Goal: Information Seeking & Learning: Learn about a topic

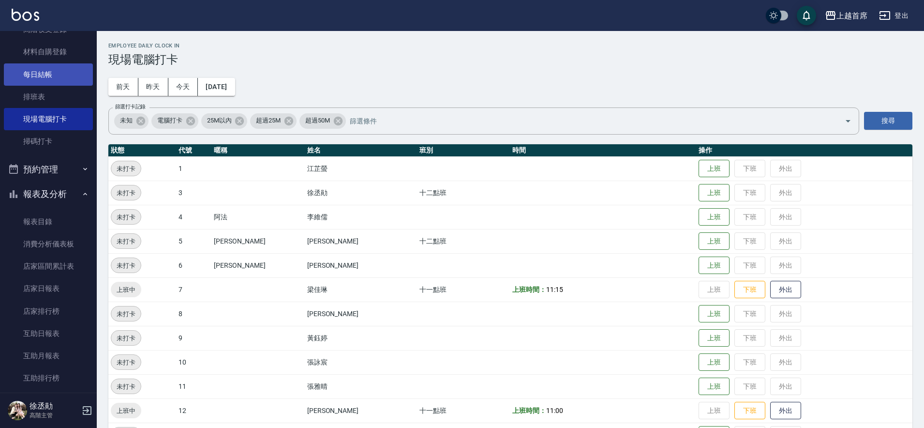
scroll to position [242, 0]
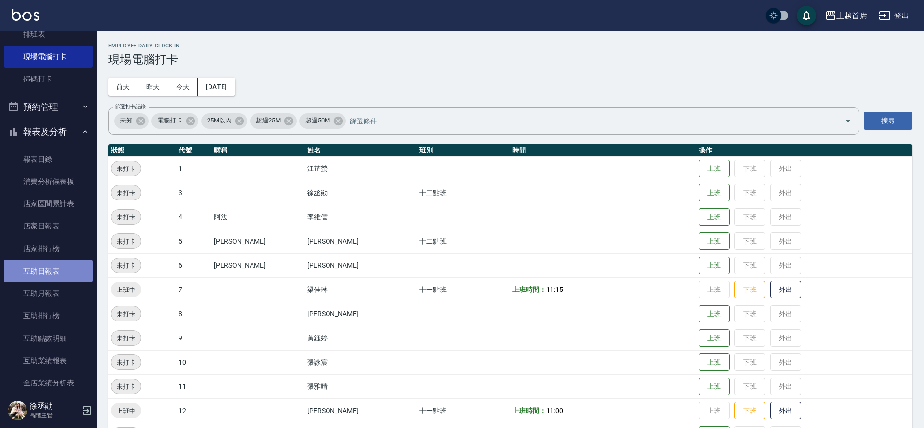
click at [55, 274] on link "互助日報表" at bounding box center [48, 271] width 89 height 22
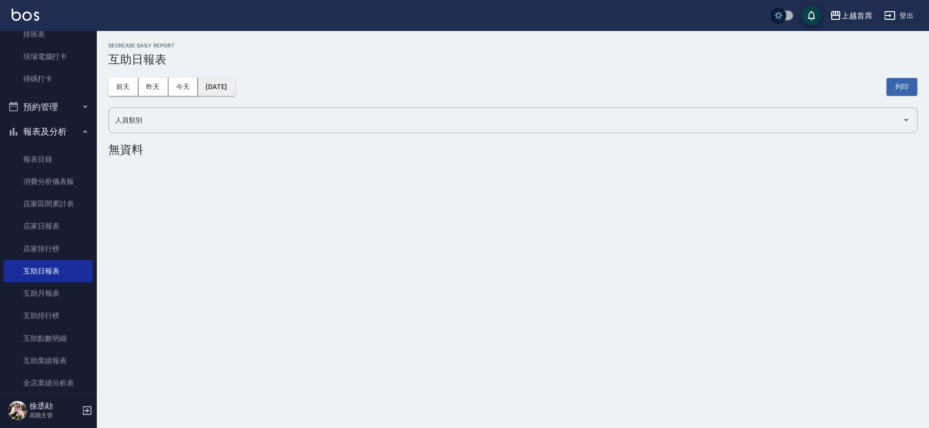
click at [207, 89] on button "[DATE]" at bounding box center [216, 87] width 37 height 18
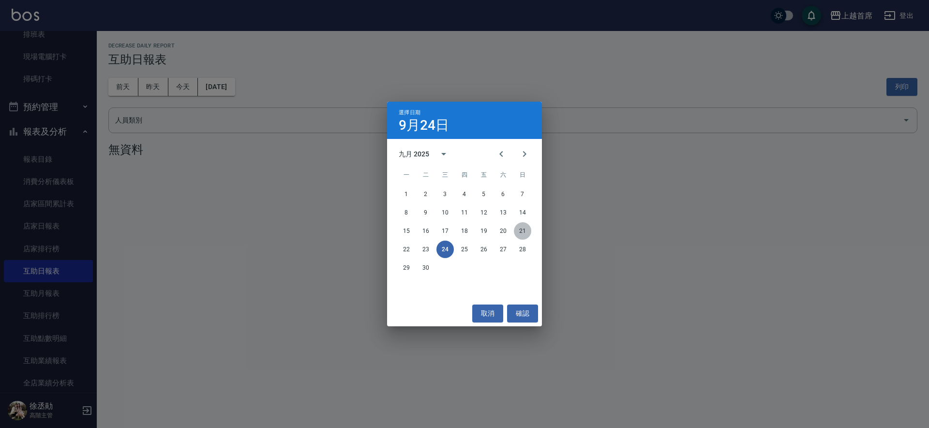
click at [521, 231] on button "21" at bounding box center [522, 230] width 17 height 17
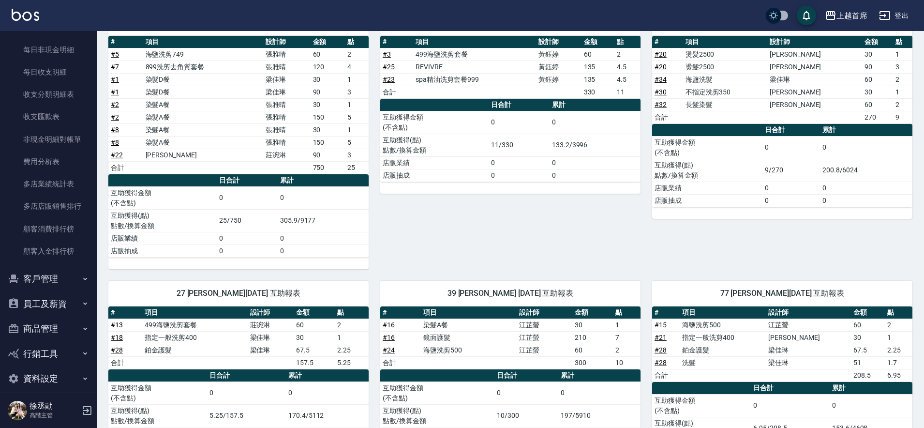
scroll to position [1078, 0]
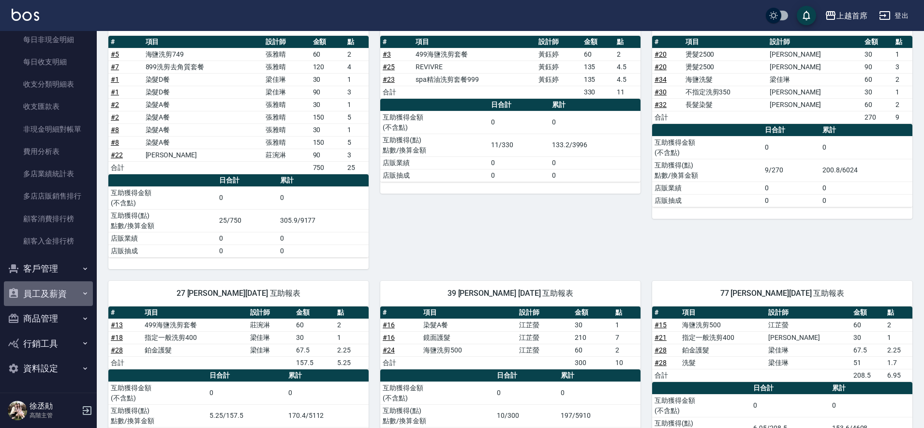
click at [75, 297] on button "員工及薪資" at bounding box center [48, 293] width 89 height 25
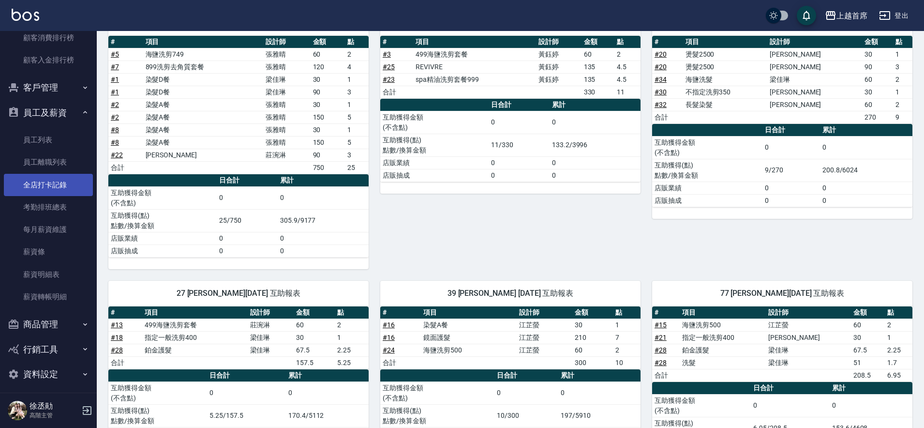
scroll to position [1259, 0]
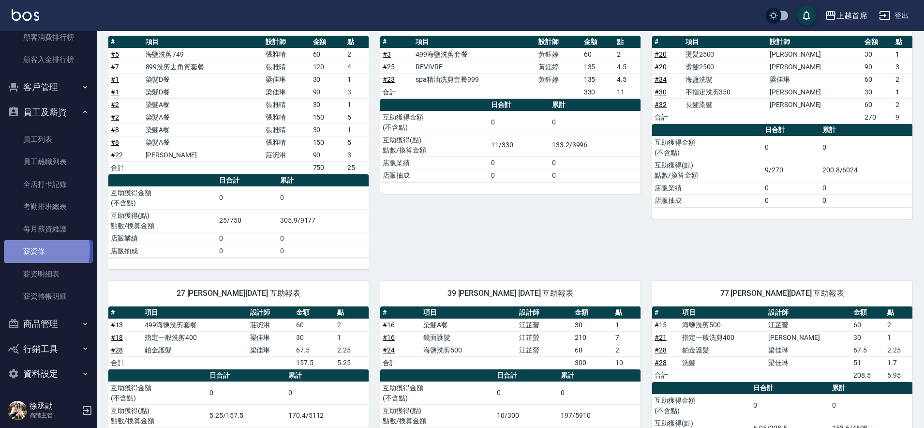
click at [28, 250] on link "薪資條" at bounding box center [48, 251] width 89 height 22
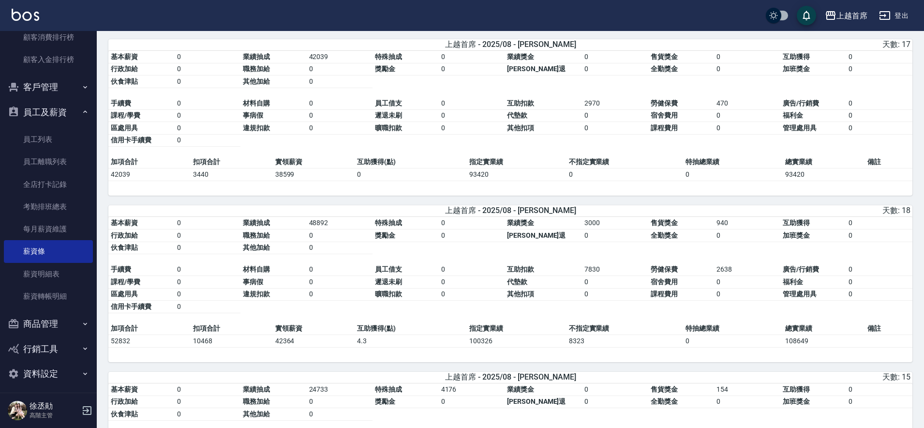
scroll to position [1089, 0]
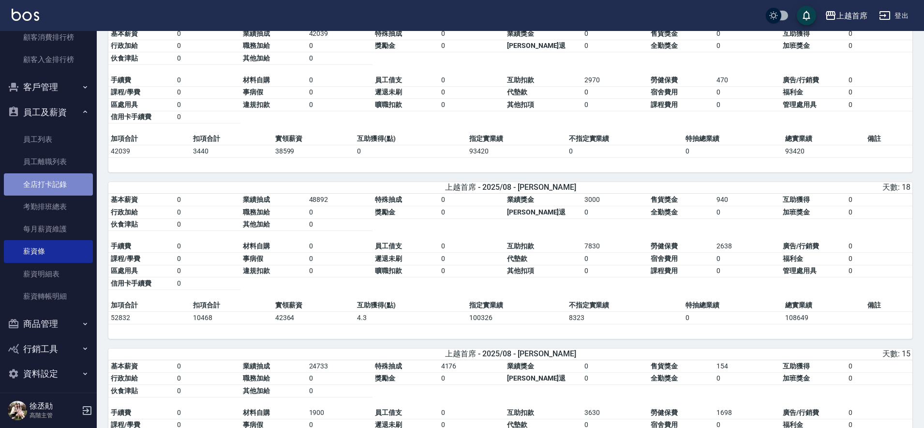
click at [55, 193] on link "全店打卡記錄" at bounding box center [48, 184] width 89 height 22
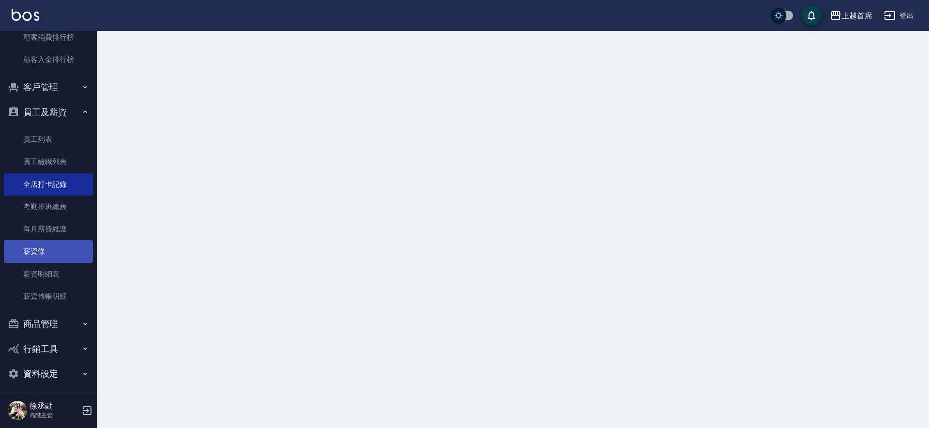
click at [41, 249] on link "薪資條" at bounding box center [48, 251] width 89 height 22
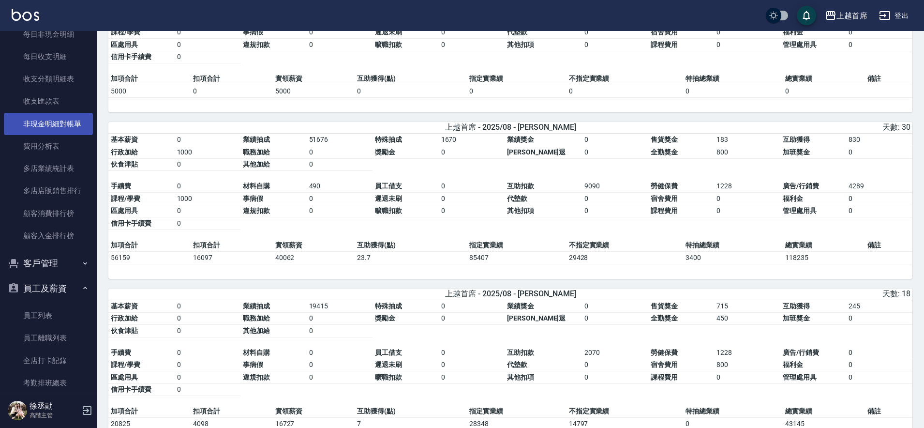
scroll to position [357, 0]
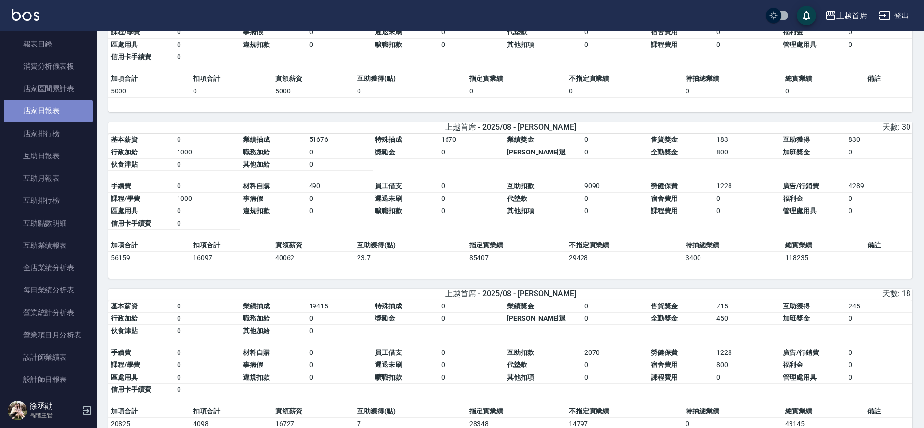
click at [57, 119] on link "店家日報表" at bounding box center [48, 111] width 89 height 22
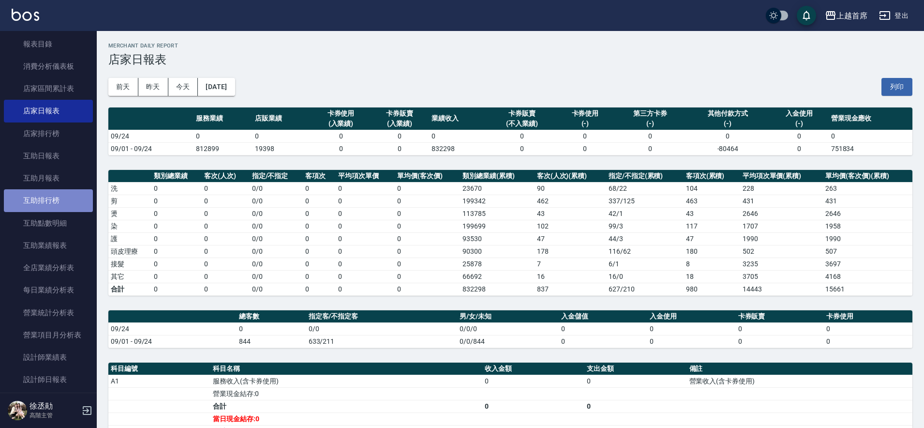
click at [52, 200] on link "互助排行榜" at bounding box center [48, 200] width 89 height 22
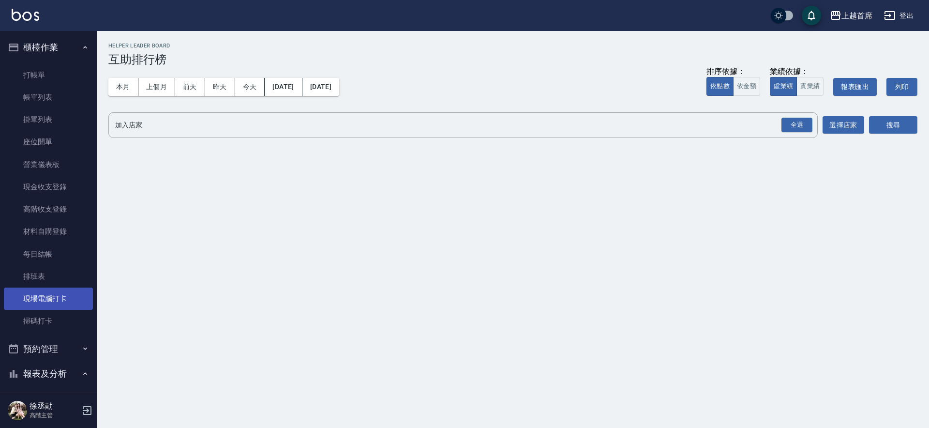
click at [48, 297] on link "現場電腦打卡" at bounding box center [48, 298] width 89 height 22
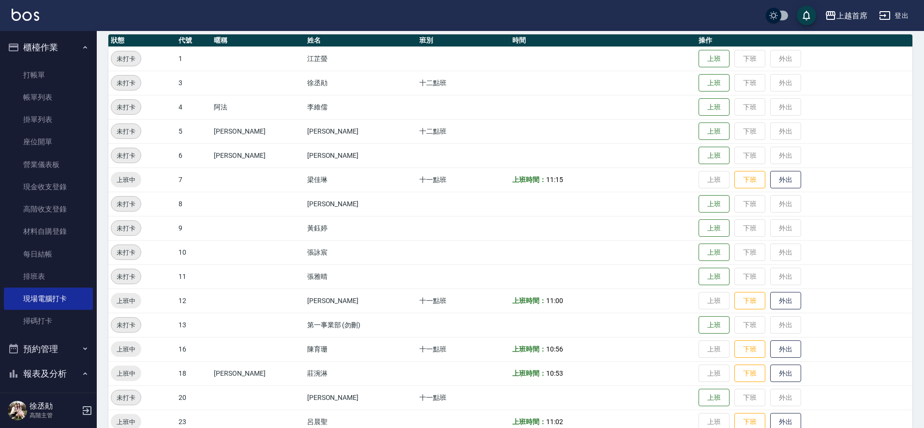
scroll to position [181, 0]
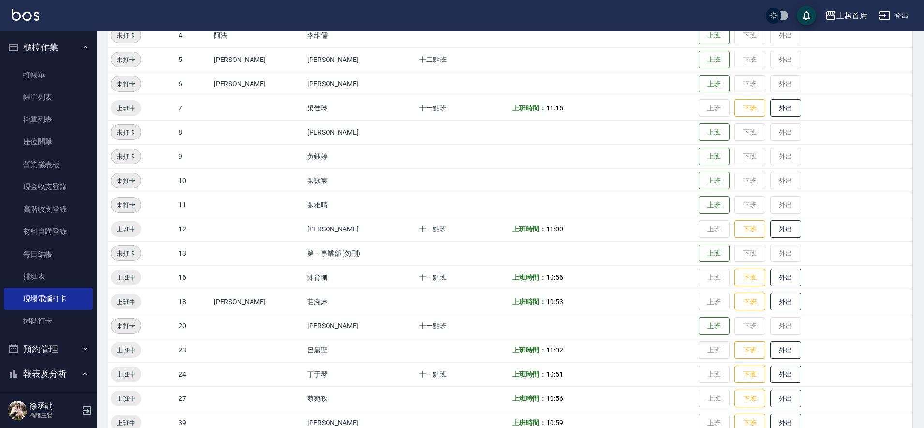
click at [41, 39] on button "櫃檯作業" at bounding box center [48, 47] width 89 height 25
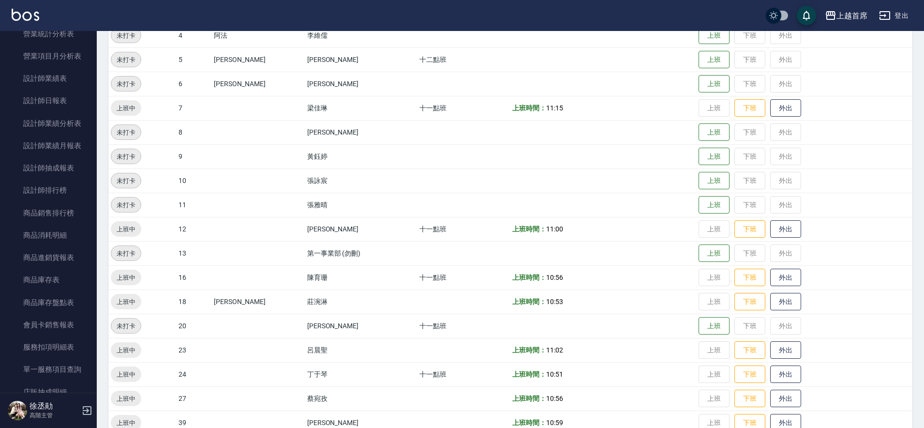
scroll to position [367, 0]
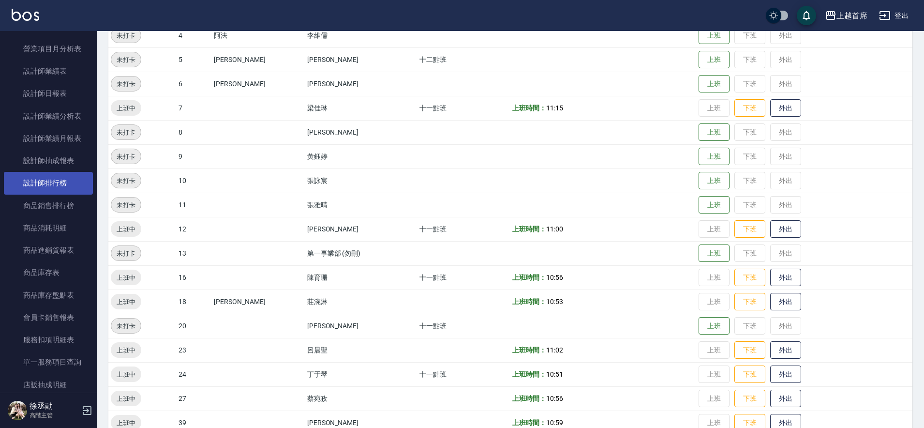
click at [51, 185] on link "設計師排行榜" at bounding box center [48, 183] width 89 height 22
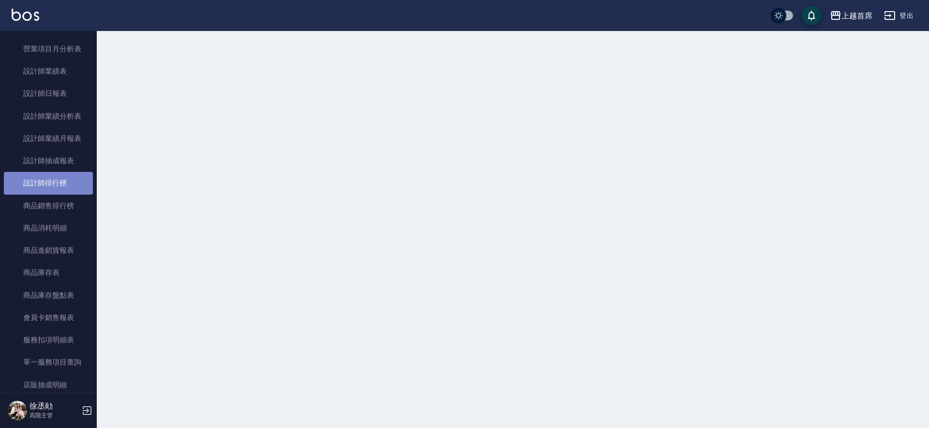
click at [55, 186] on link "設計師排行榜" at bounding box center [48, 183] width 89 height 22
click at [30, 181] on link "設計師排行榜" at bounding box center [48, 183] width 89 height 22
click at [60, 195] on link "商品銷售排行榜" at bounding box center [48, 206] width 89 height 22
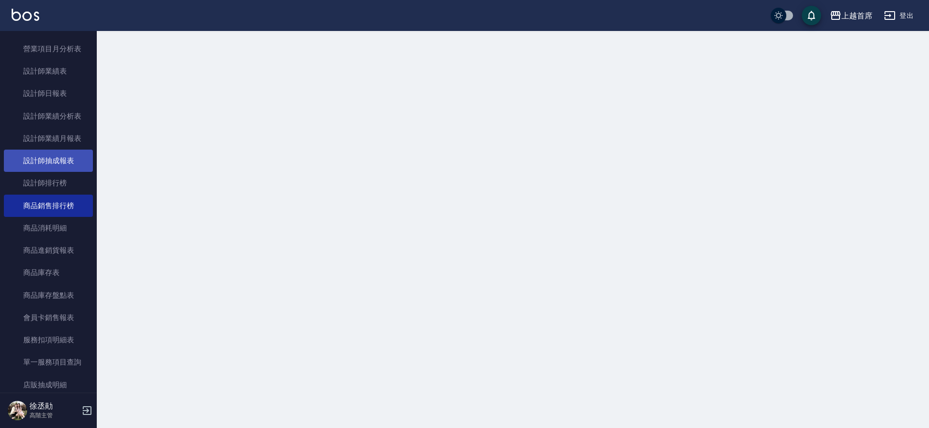
click at [60, 162] on link "設計師抽成報表" at bounding box center [48, 161] width 89 height 22
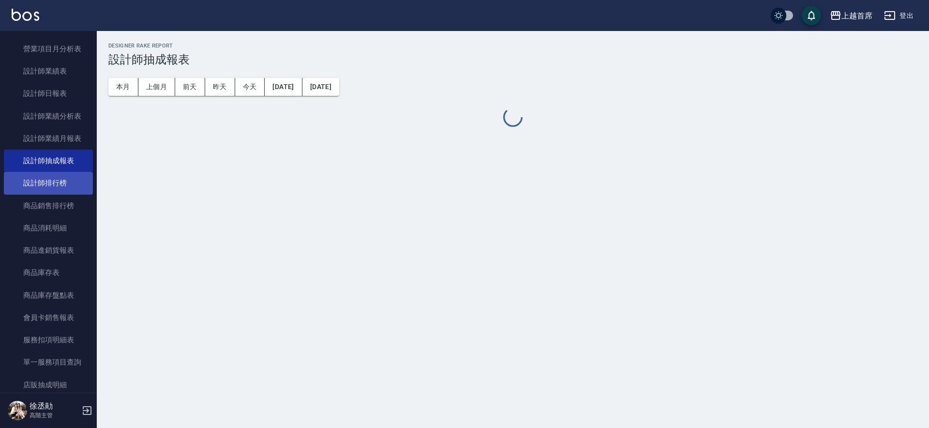
click at [61, 180] on link "設計師排行榜" at bounding box center [48, 183] width 89 height 22
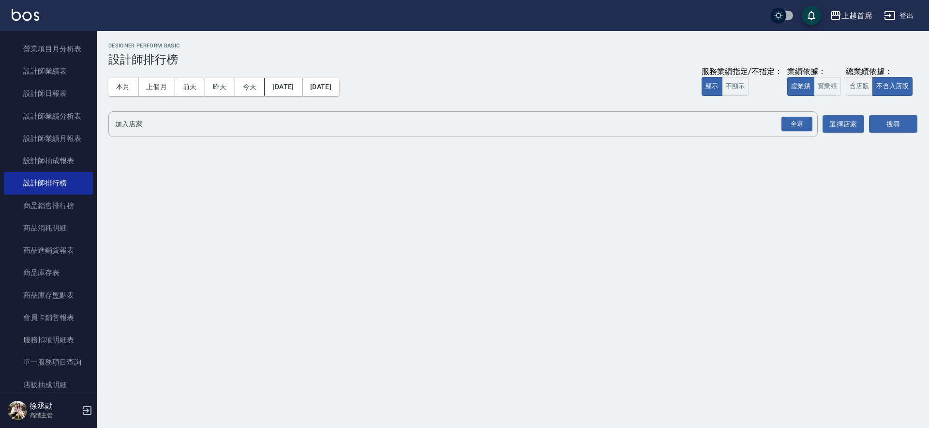
click at [117, 103] on div "本月 上個月 [DATE] [DATE] [DATE] [DATE] [DATE] 服務業績指定/不指定： 顯示 不顯示 業績依據： 虛業績 實業績 總業績依…" at bounding box center [512, 86] width 809 height 41
click at [129, 85] on button "本月" at bounding box center [123, 87] width 30 height 18
click at [827, 86] on button "實業績" at bounding box center [827, 86] width 27 height 19
click at [789, 119] on div "全選" at bounding box center [797, 124] width 31 height 15
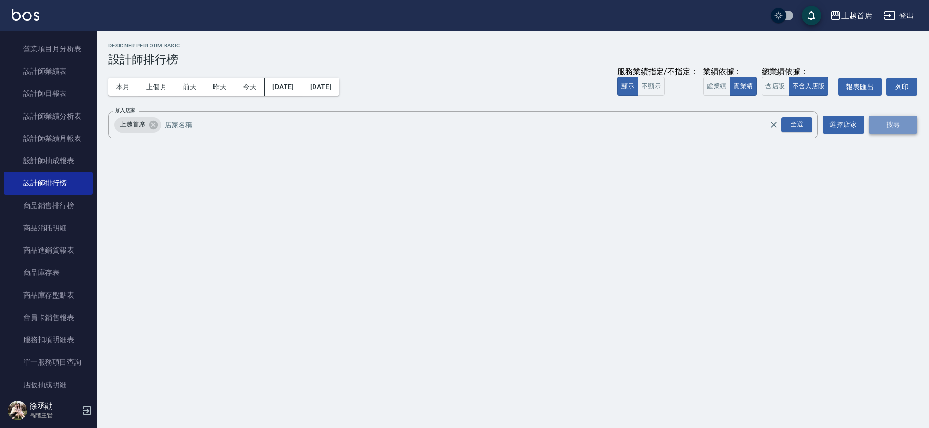
click at [898, 117] on button "搜尋" at bounding box center [893, 125] width 48 height 18
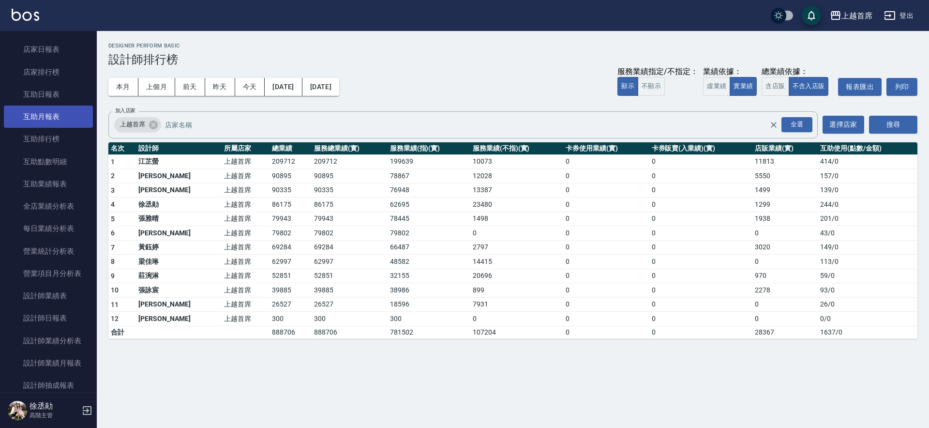
scroll to position [137, 0]
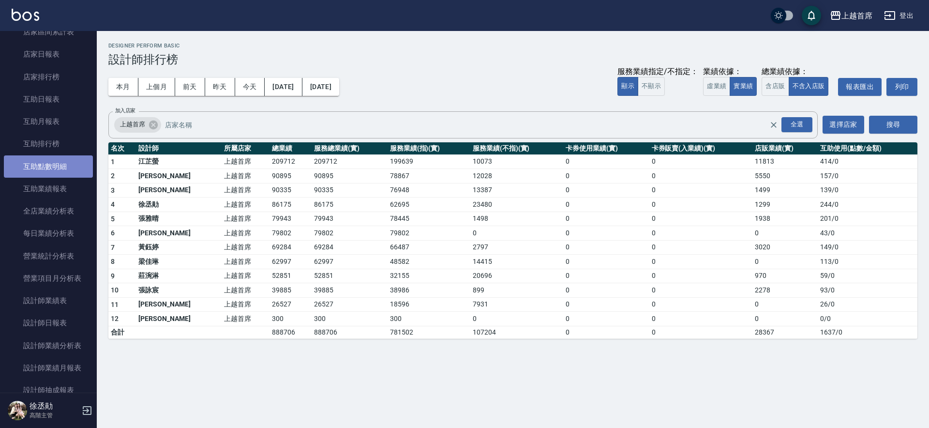
click at [57, 155] on link "互助點數明細" at bounding box center [48, 166] width 89 height 22
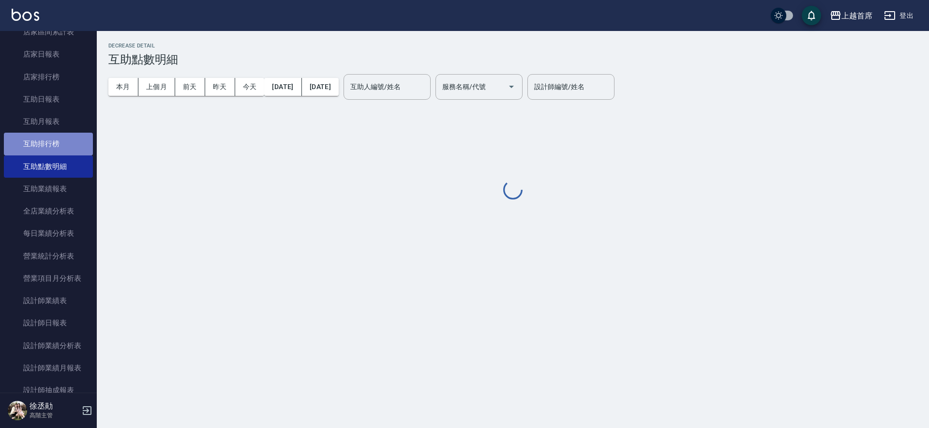
click at [62, 144] on link "互助排行榜" at bounding box center [48, 144] width 89 height 22
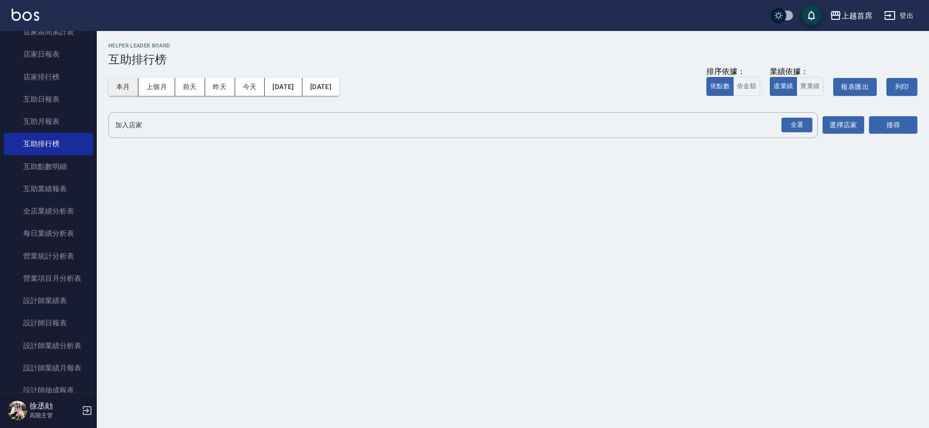
click at [124, 92] on button "本月" at bounding box center [123, 87] width 30 height 18
click at [815, 83] on button "實業績" at bounding box center [810, 86] width 27 height 19
click at [808, 125] on div "全選" at bounding box center [797, 125] width 31 height 15
click at [868, 129] on div "加入店家 上越首席 全選 加入店家 選擇店家 搜尋" at bounding box center [512, 125] width 809 height 27
click at [876, 126] on button "搜尋" at bounding box center [893, 126] width 48 height 18
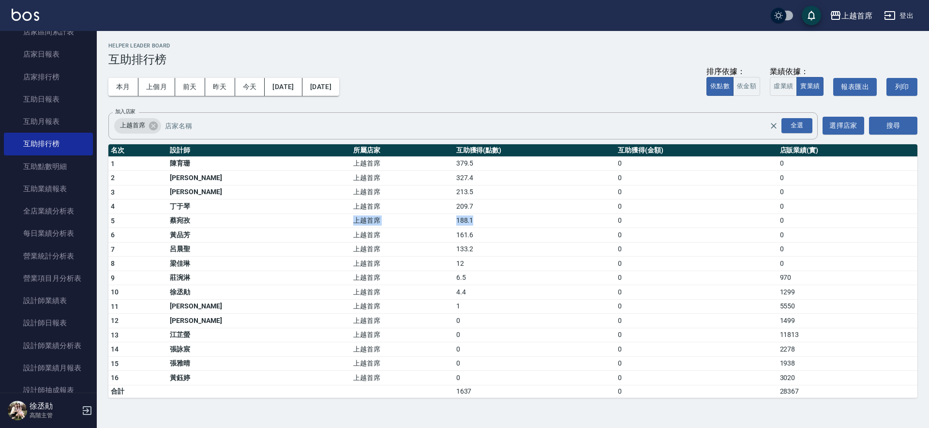
drag, startPoint x: 225, startPoint y: 221, endPoint x: 440, endPoint y: 225, distance: 214.9
click at [440, 225] on tr "5 [PERSON_NAME] 上越首席 188.1 0 0" at bounding box center [512, 220] width 809 height 15
click at [454, 225] on td "188.1" at bounding box center [535, 220] width 162 height 15
drag, startPoint x: 433, startPoint y: 223, endPoint x: 364, endPoint y: 223, distance: 68.7
click at [364, 223] on tr "5 [PERSON_NAME] 上越首席 188.1 0 0" at bounding box center [512, 220] width 809 height 15
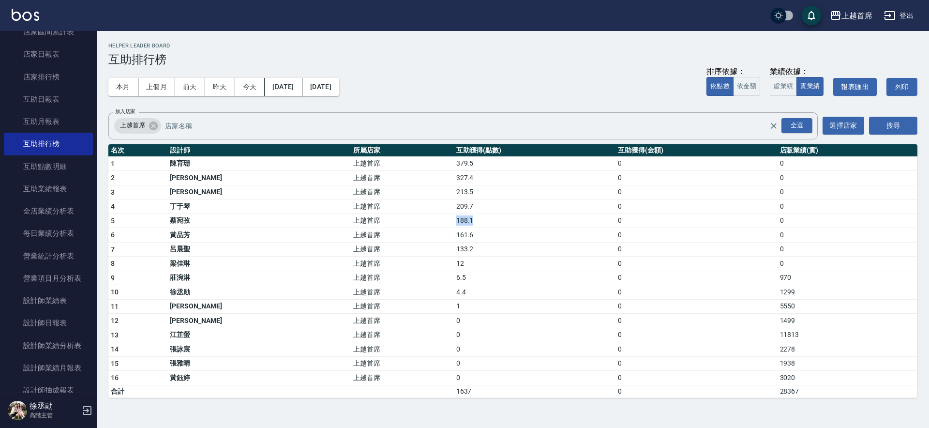
click at [364, 223] on td "上越首席" at bounding box center [402, 220] width 103 height 15
drag, startPoint x: 432, startPoint y: 217, endPoint x: 341, endPoint y: 217, distance: 91.5
click at [341, 217] on tr "5 [PERSON_NAME] 上越首席 188.1 0 0" at bounding box center [512, 220] width 809 height 15
drag, startPoint x: 357, startPoint y: 208, endPoint x: 431, endPoint y: 208, distance: 73.6
click at [431, 208] on tr "4 [PERSON_NAME] 上越首席 209.7 0 0" at bounding box center [512, 206] width 809 height 15
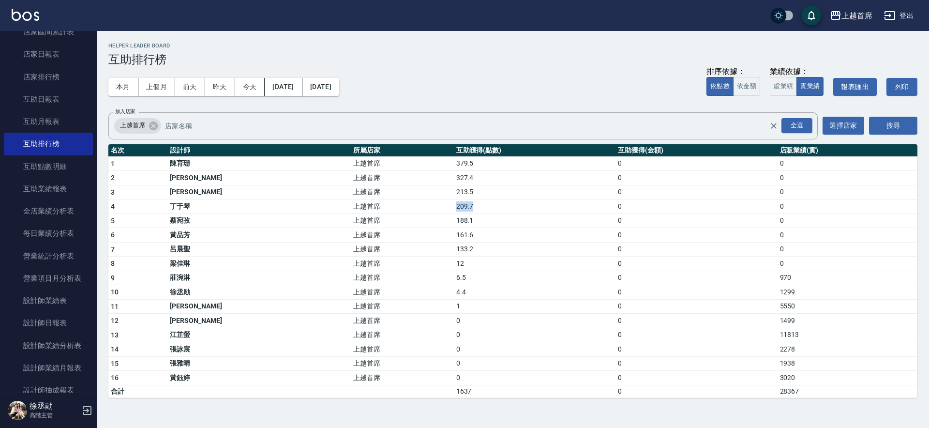
click at [454, 208] on td "209.7" at bounding box center [535, 206] width 162 height 15
drag, startPoint x: 380, startPoint y: 220, endPoint x: 439, endPoint y: 220, distance: 59.0
click at [439, 220] on tr "5 [PERSON_NAME] 上越首席 188.1 0 0" at bounding box center [512, 220] width 809 height 15
drag, startPoint x: 439, startPoint y: 208, endPoint x: 350, endPoint y: 205, distance: 89.1
click at [350, 205] on tr "4 [PERSON_NAME] 上越首席 209.7 0 0" at bounding box center [512, 206] width 809 height 15
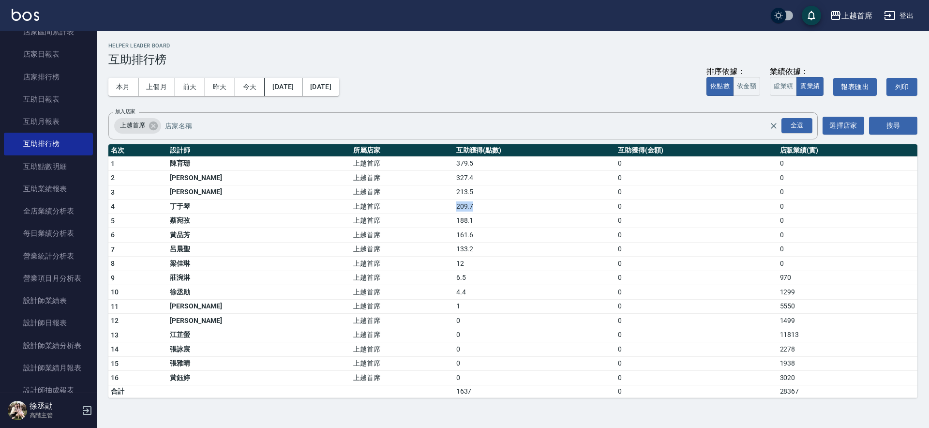
click at [351, 205] on td "上越首席" at bounding box center [402, 206] width 103 height 15
drag, startPoint x: 442, startPoint y: 205, endPoint x: 372, endPoint y: 206, distance: 70.2
click at [372, 206] on tr "4 [PERSON_NAME] 上越首席 209.7 0 0" at bounding box center [512, 206] width 809 height 15
drag, startPoint x: 426, startPoint y: 221, endPoint x: 369, endPoint y: 219, distance: 57.6
click at [369, 219] on tr "5 [PERSON_NAME] 上越首席 188.1 0 0" at bounding box center [512, 220] width 809 height 15
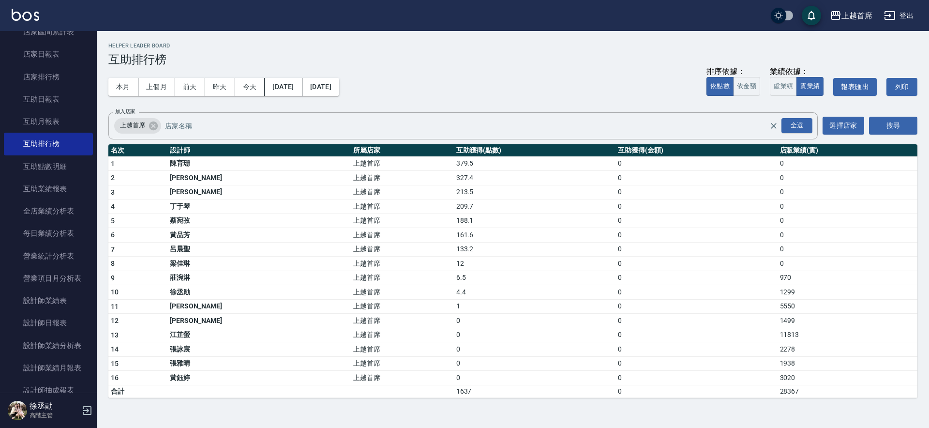
click at [379, 244] on td "上越首席" at bounding box center [402, 249] width 103 height 15
drag, startPoint x: 353, startPoint y: 262, endPoint x: 536, endPoint y: 263, distance: 183.4
click at [543, 262] on tr "8 [PERSON_NAME]首席 12 0 0" at bounding box center [512, 263] width 809 height 15
click at [491, 263] on td "12" at bounding box center [535, 263] width 162 height 15
drag, startPoint x: 410, startPoint y: 263, endPoint x: 368, endPoint y: 262, distance: 42.1
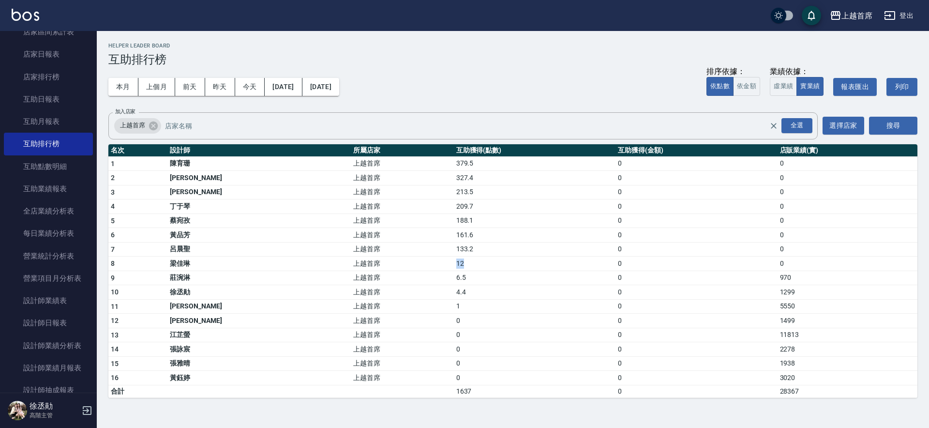
click at [368, 262] on tr "8 [PERSON_NAME]首席 12 0 0" at bounding box center [512, 263] width 809 height 15
click at [454, 256] on td "12" at bounding box center [535, 263] width 162 height 15
click at [380, 297] on td "上越首席" at bounding box center [402, 292] width 103 height 15
click at [67, 312] on link "設計師日報表" at bounding box center [48, 323] width 89 height 22
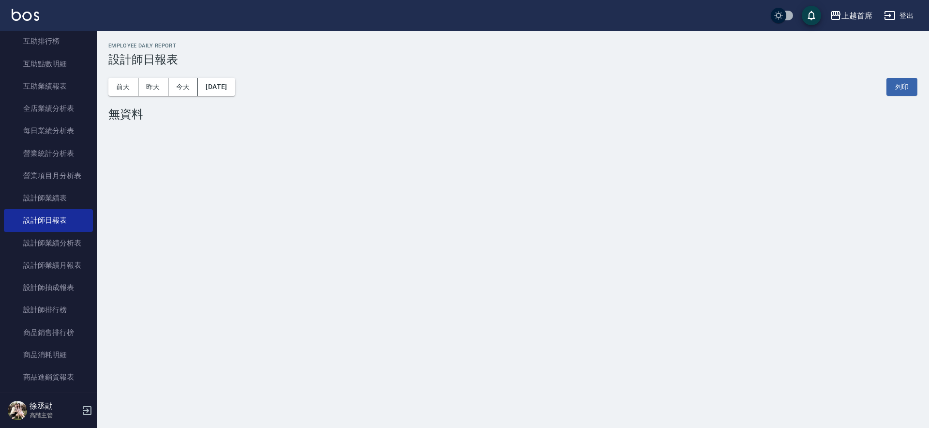
scroll to position [274, 0]
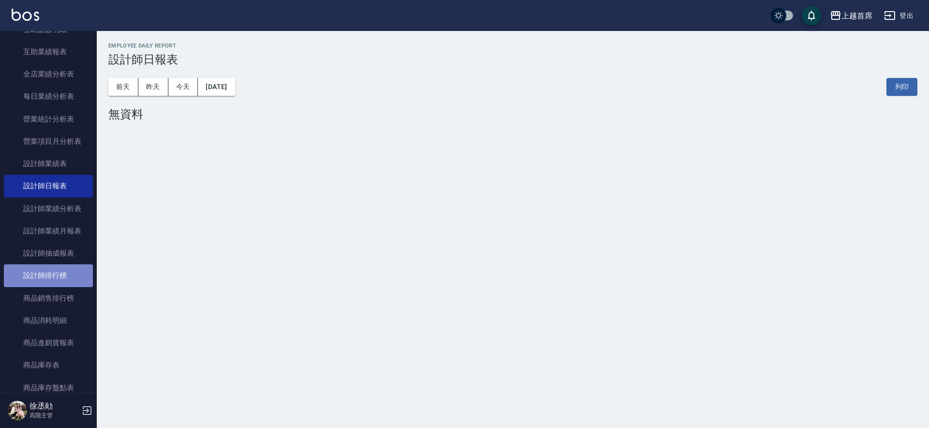
click at [69, 265] on link "設計師排行榜" at bounding box center [48, 275] width 89 height 22
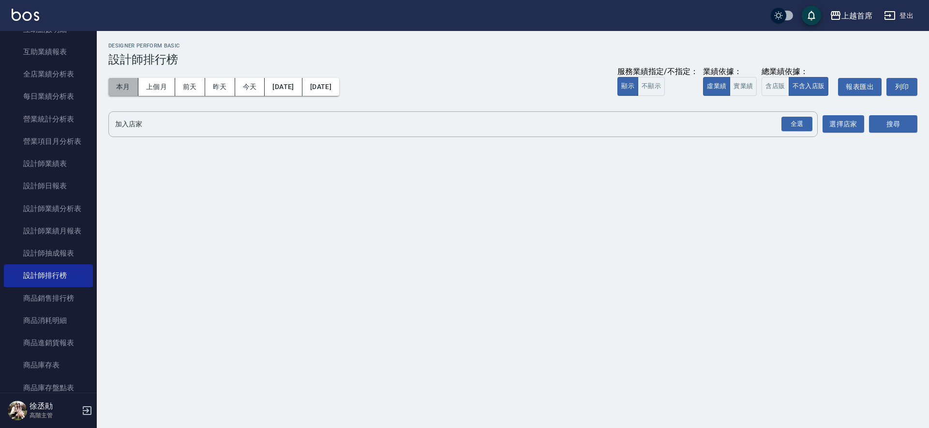
click at [123, 85] on button "本月" at bounding box center [123, 87] width 30 height 18
click at [736, 80] on button "實業績" at bounding box center [743, 86] width 27 height 19
drag, startPoint x: 797, startPoint y: 126, endPoint x: 802, endPoint y: 125, distance: 5.8
click at [795, 125] on div "全選" at bounding box center [797, 124] width 31 height 15
click at [884, 125] on button "搜尋" at bounding box center [893, 125] width 48 height 18
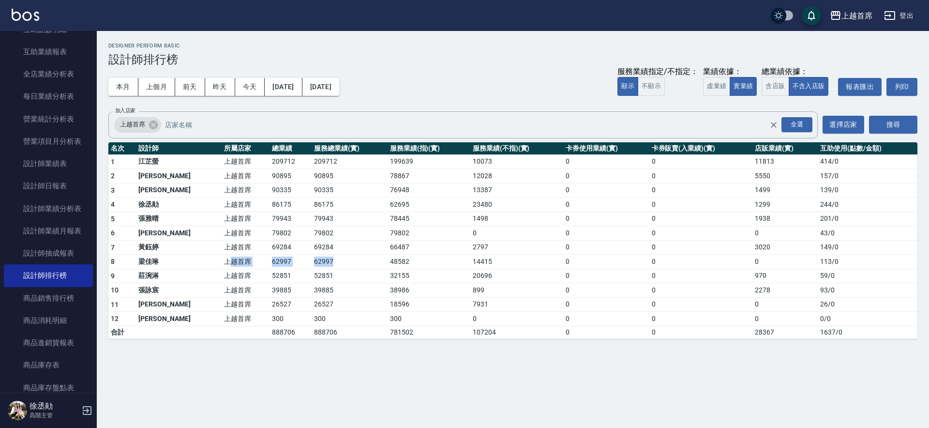
drag, startPoint x: 236, startPoint y: 261, endPoint x: 307, endPoint y: 261, distance: 70.7
click at [306, 261] on tr "8 [PERSON_NAME]首席 62997 62997 48582 14415 0 0 0 113 / 0" at bounding box center [512, 262] width 809 height 15
click at [312, 261] on td "62997" at bounding box center [349, 262] width 75 height 15
